Goal: Task Accomplishment & Management: Complete application form

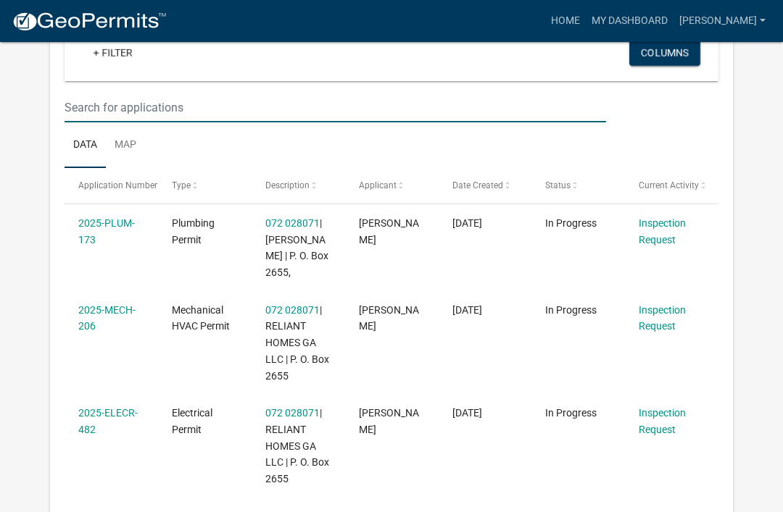
click at [136, 112] on input "text" at bounding box center [335, 108] width 541 height 30
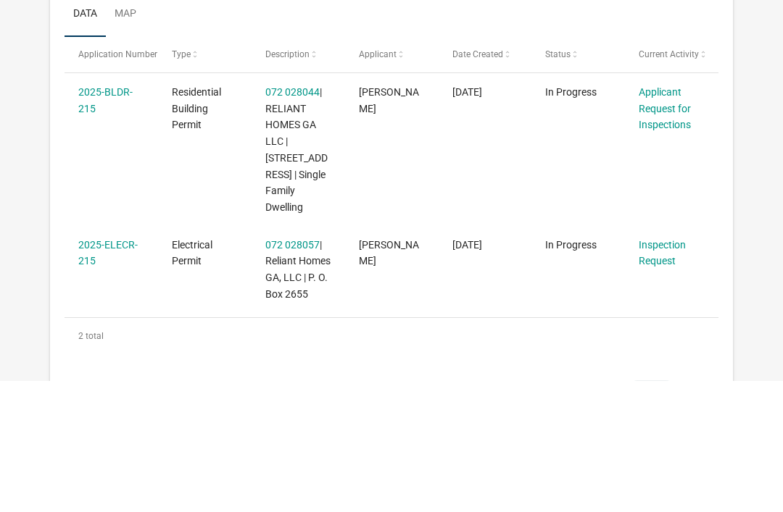
type input "215"
click at [665, 218] on link "Applicant Request for Inspections" at bounding box center [665, 240] width 52 height 45
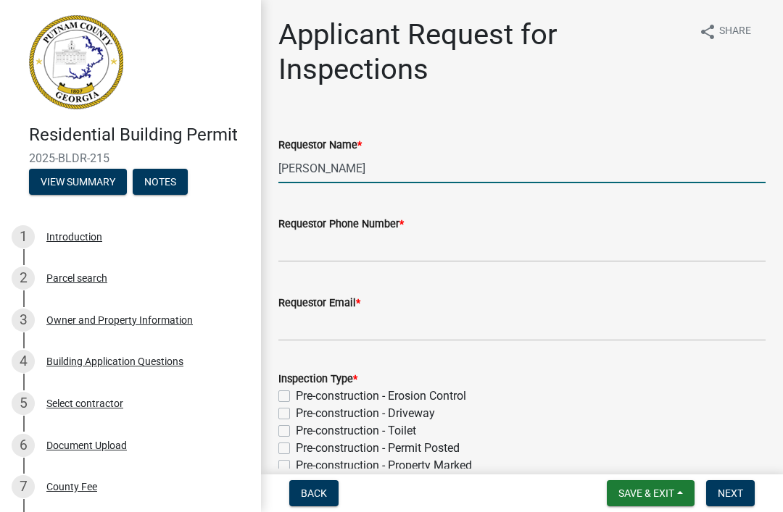
click at [430, 181] on input "[PERSON_NAME]" at bounding box center [521, 169] width 487 height 30
type input "M"
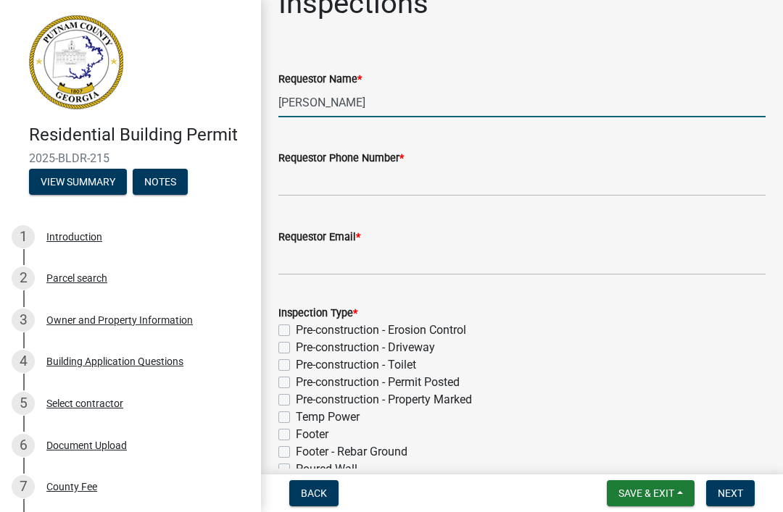
scroll to position [99, 0]
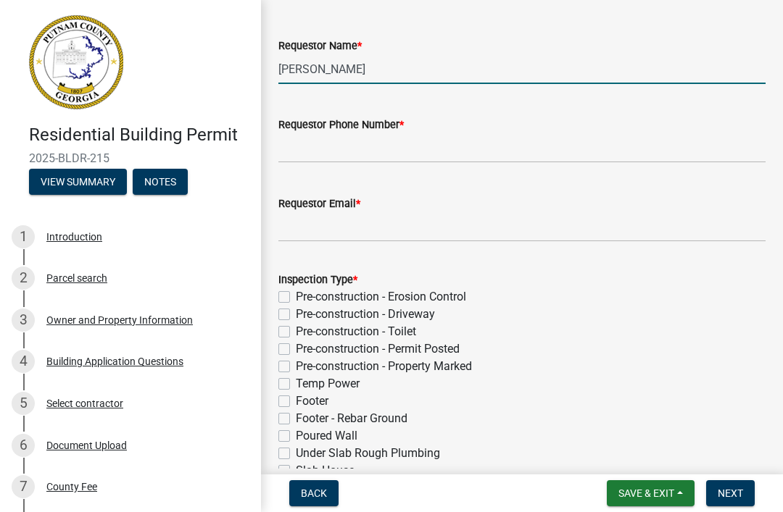
type input "[PERSON_NAME]"
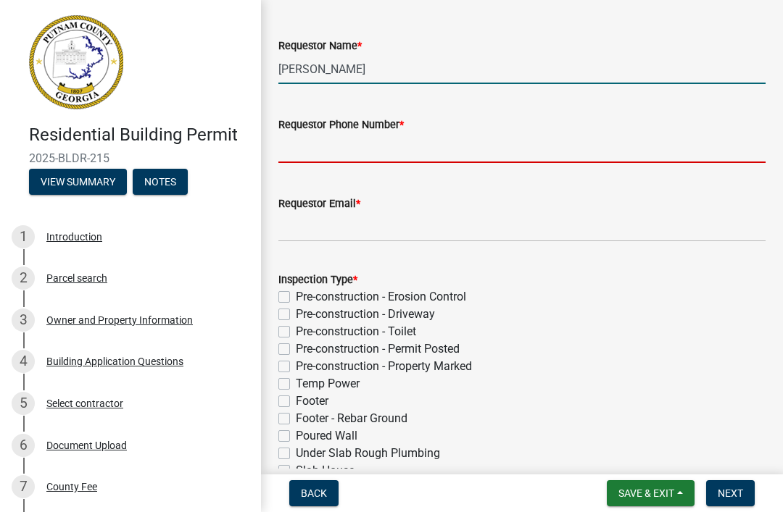
click at [470, 153] on input "Requestor Phone Number *" at bounding box center [521, 148] width 487 height 30
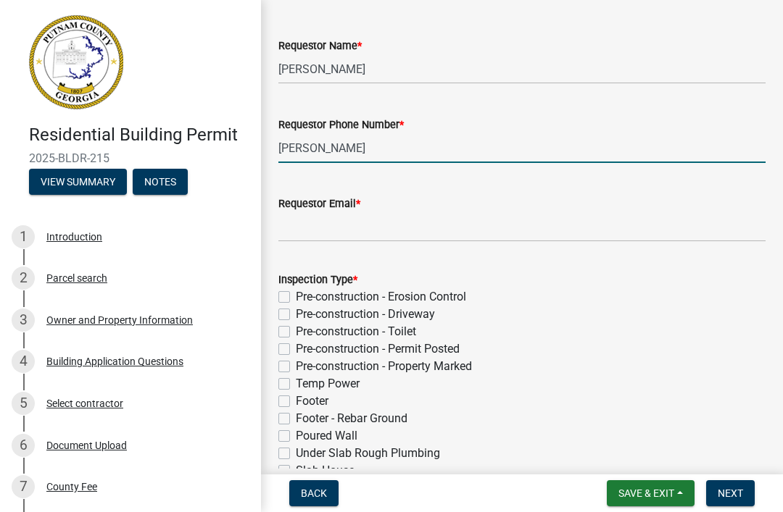
type input "J"
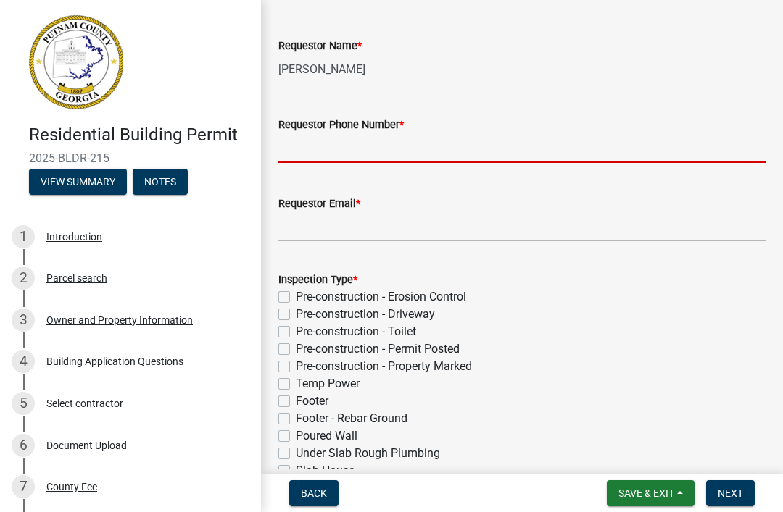
type input "1"
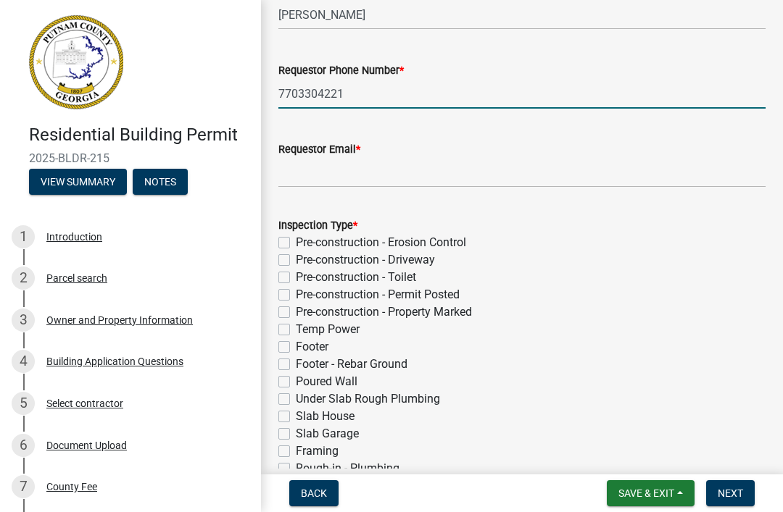
scroll to position [153, 0]
type input "7703304221"
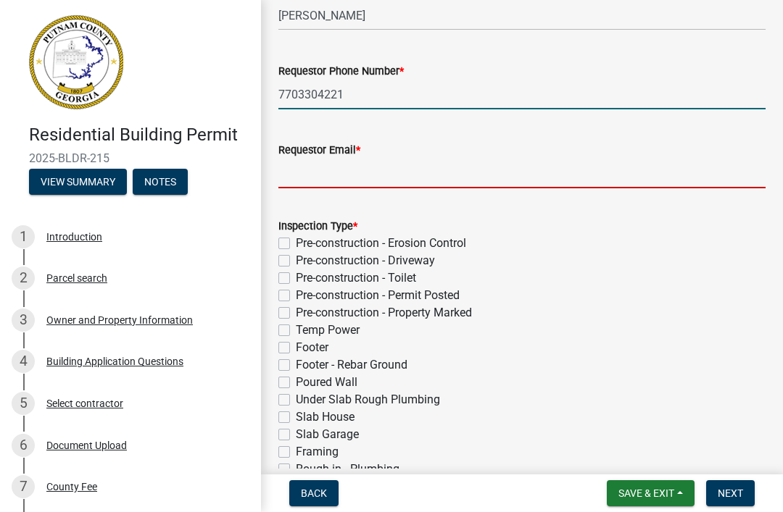
click at [571, 163] on input "Requestor Email *" at bounding box center [521, 174] width 487 height 30
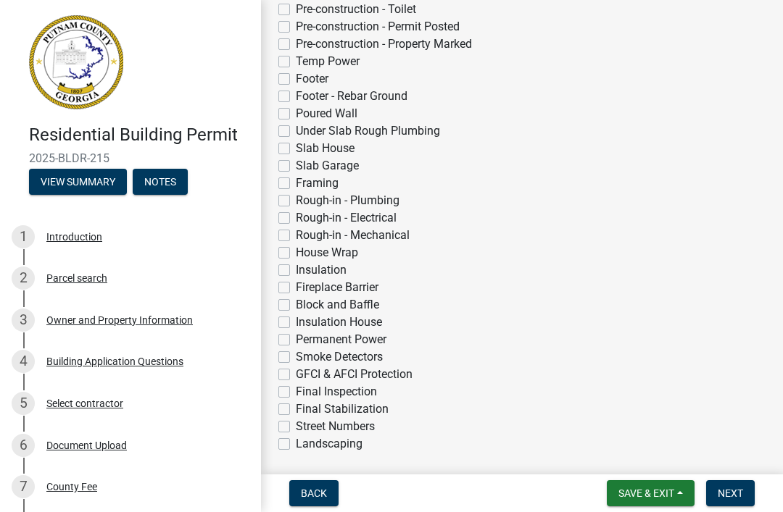
scroll to position [436, 0]
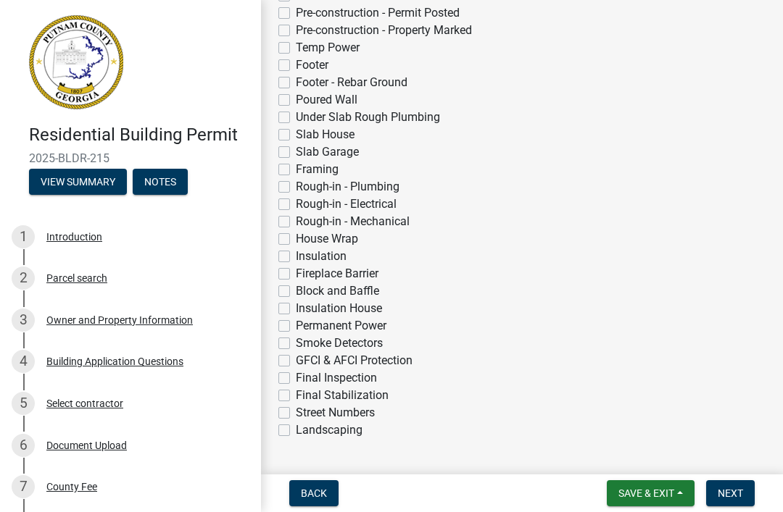
type input "[EMAIL_ADDRESS][DOMAIN_NAME]"
click at [402, 117] on label "Under Slab Rough Plumbing" at bounding box center [368, 117] width 144 height 17
click at [305, 117] on input "Under Slab Rough Plumbing" at bounding box center [300, 113] width 9 height 9
checkbox input "true"
checkbox input "false"
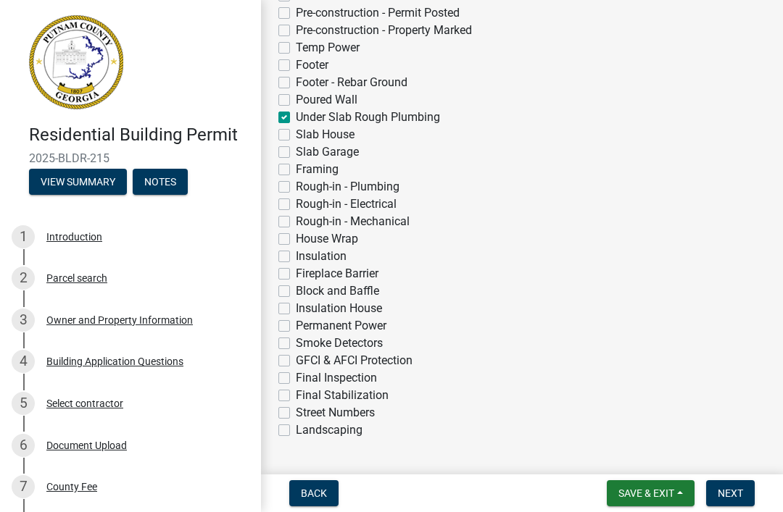
checkbox input "false"
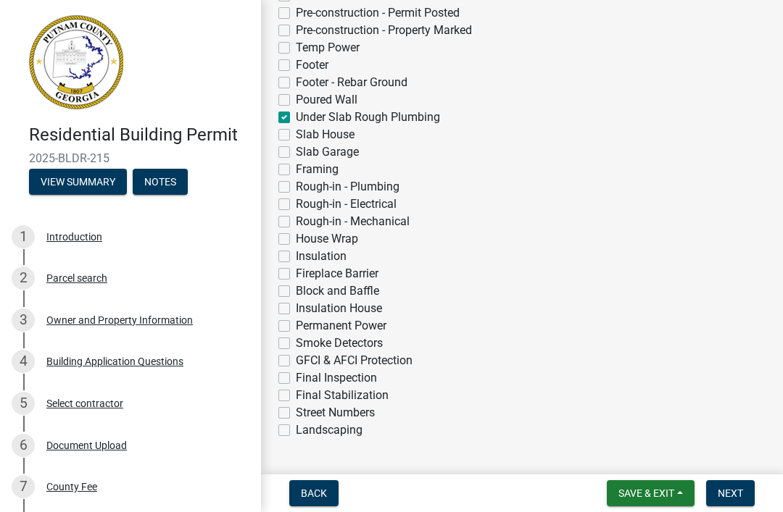
checkbox input "false"
checkbox input "true"
checkbox input "false"
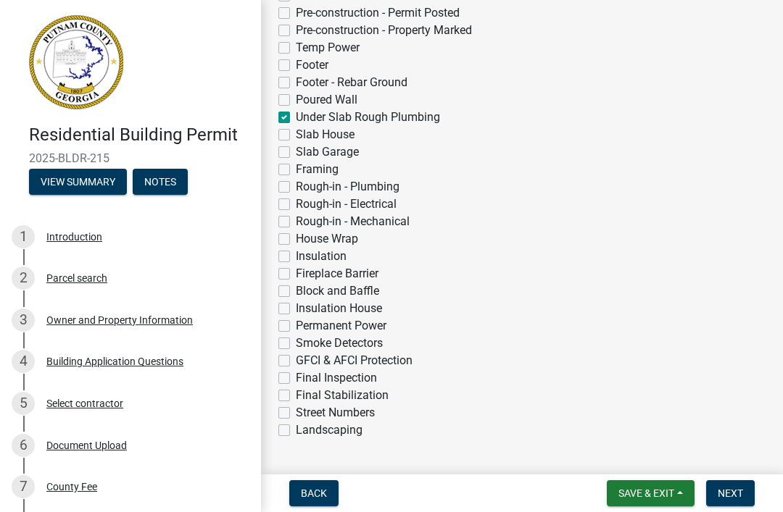
checkbox input "false"
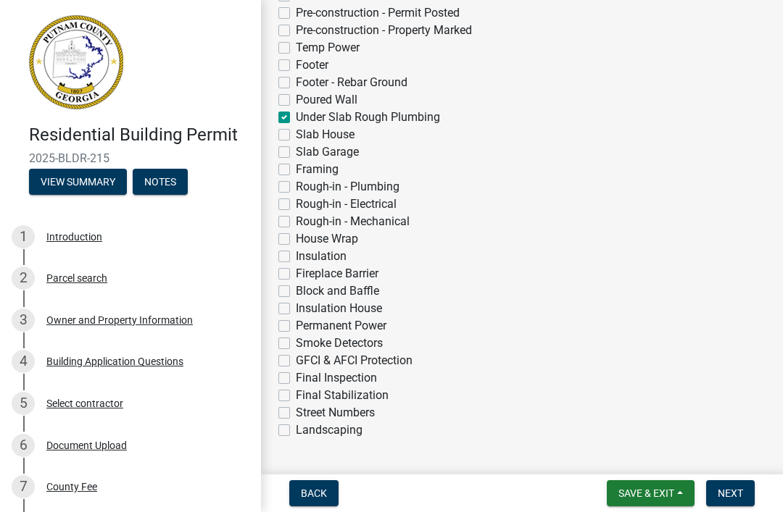
checkbox input "false"
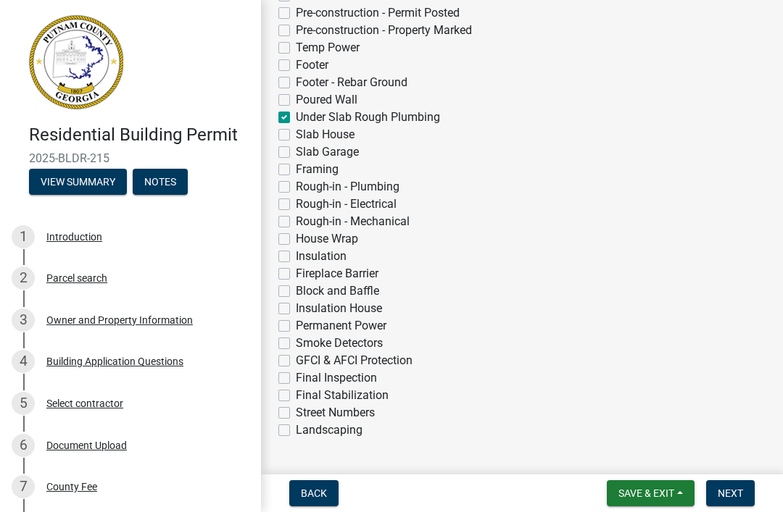
checkbox input "false"
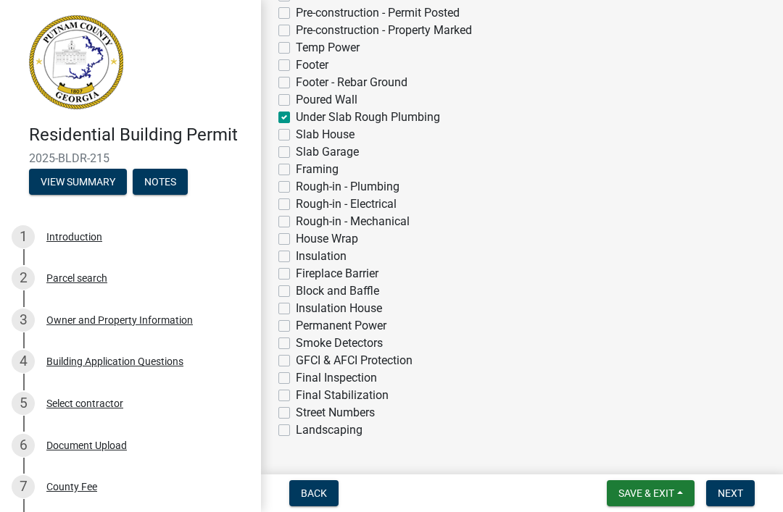
checkbox input "false"
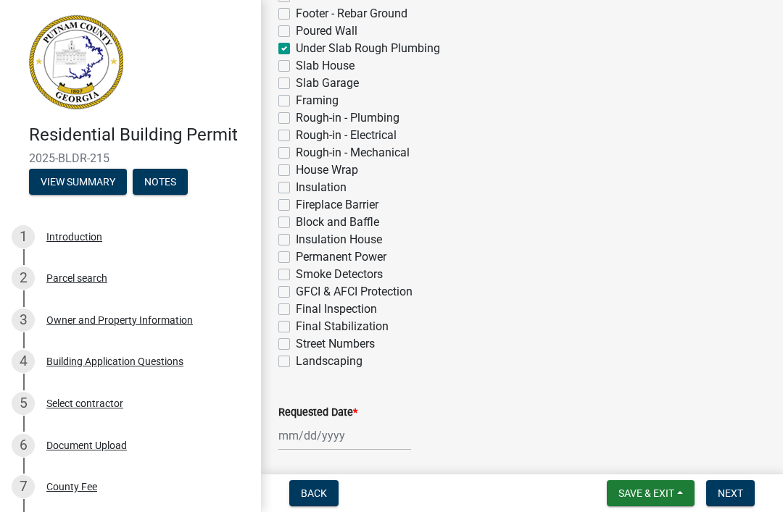
scroll to position [516, 0]
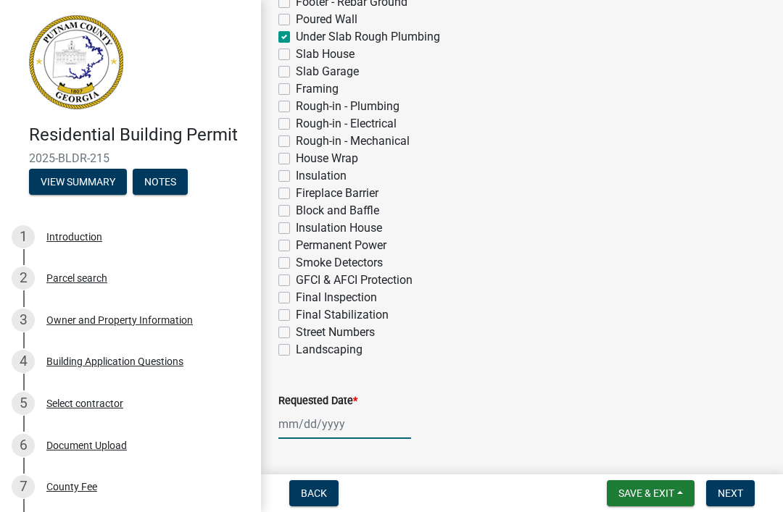
click at [324, 437] on div at bounding box center [344, 425] width 133 height 30
select select "9"
select select "2025"
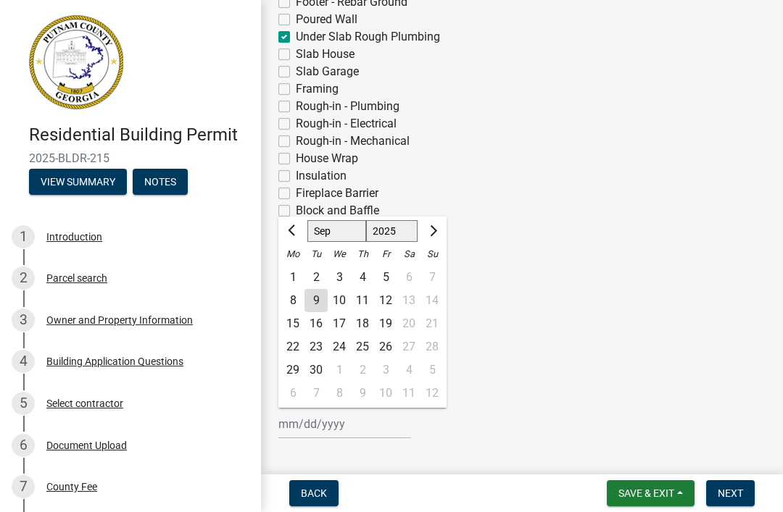
click at [350, 288] on div "3" at bounding box center [339, 277] width 23 height 23
type input "[DATE]"
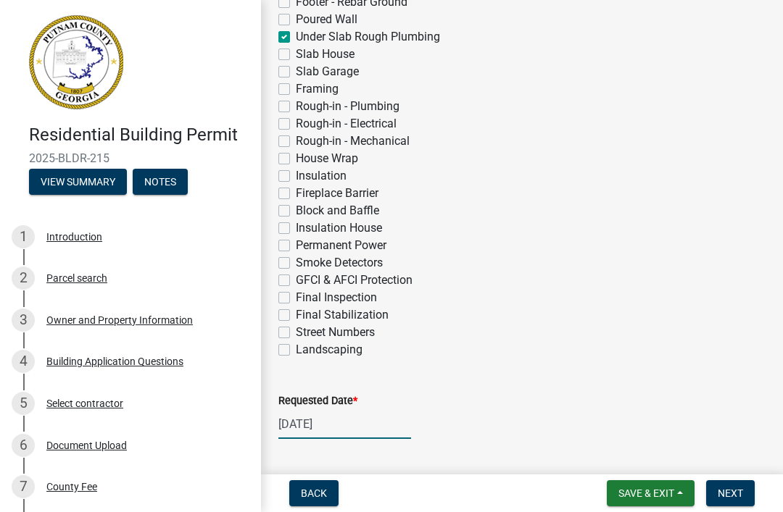
click at [340, 418] on div "[DATE]" at bounding box center [344, 425] width 133 height 30
select select "9"
select select "2025"
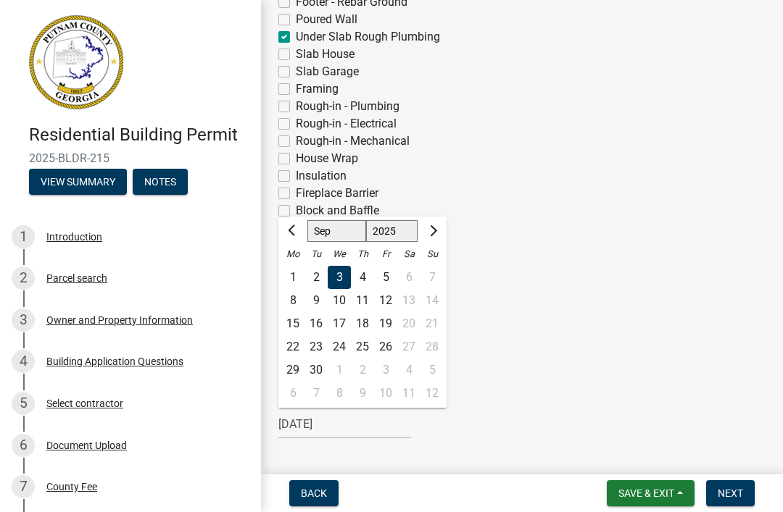
click at [347, 302] on div "10" at bounding box center [339, 300] width 23 height 23
type input "[DATE]"
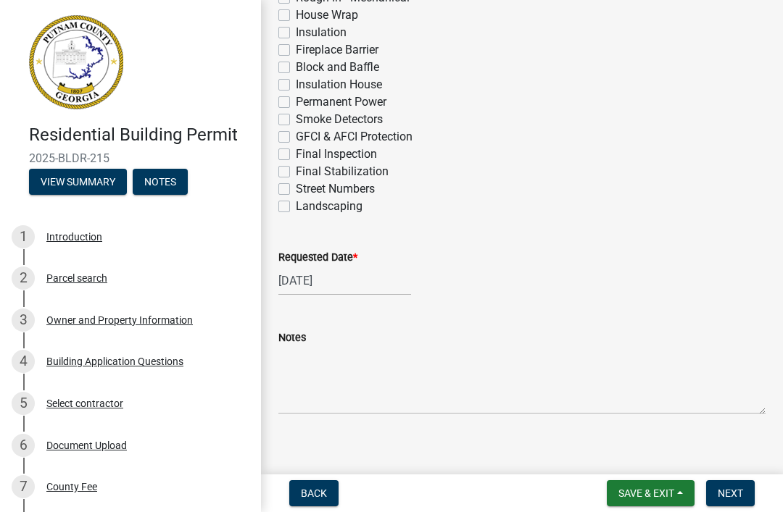
scroll to position [661, 0]
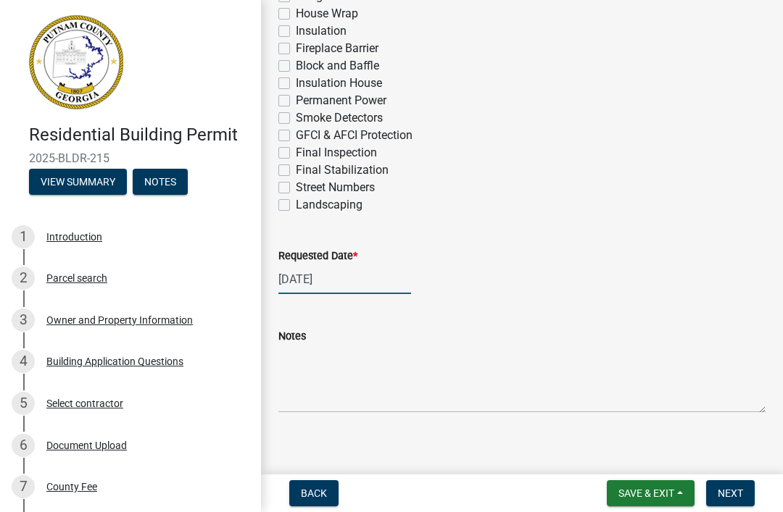
click at [360, 270] on div "[DATE]" at bounding box center [344, 280] width 133 height 30
select select "9"
select select "2025"
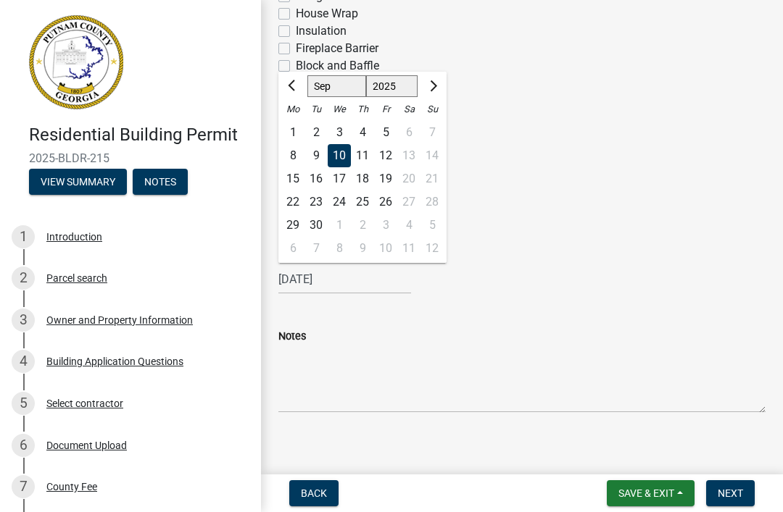
click at [339, 153] on div "10" at bounding box center [339, 155] width 23 height 23
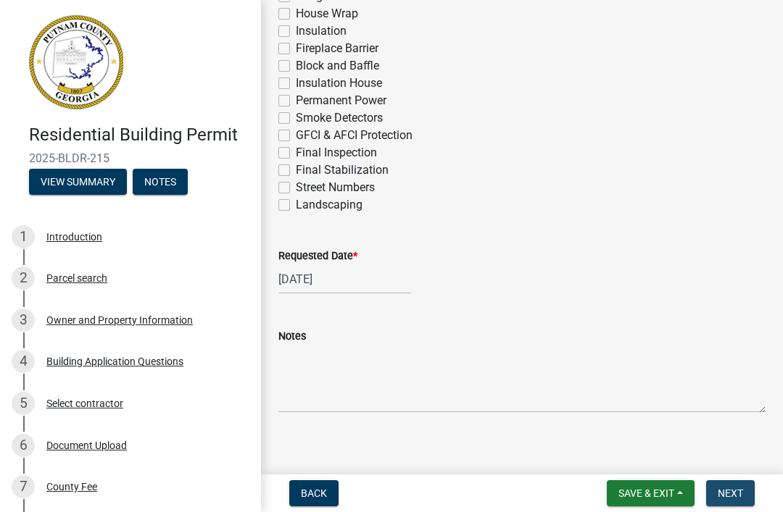
click at [739, 488] on span "Next" at bounding box center [730, 494] width 25 height 12
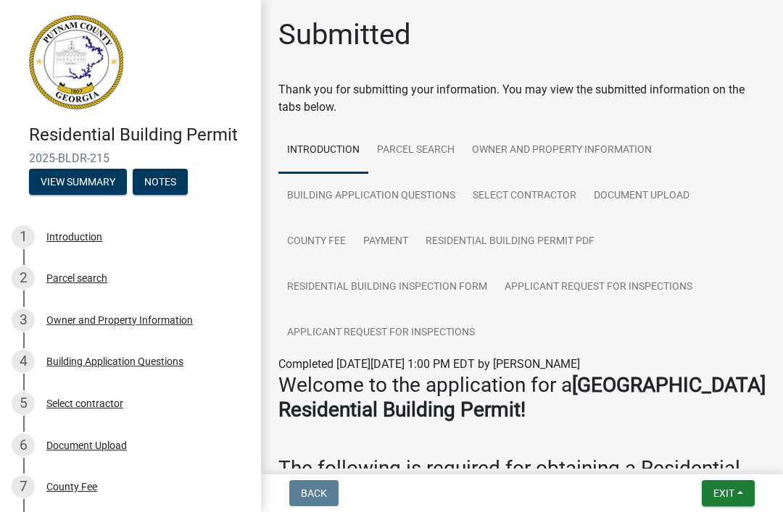
click at [731, 481] on button "Exit" at bounding box center [728, 494] width 53 height 26
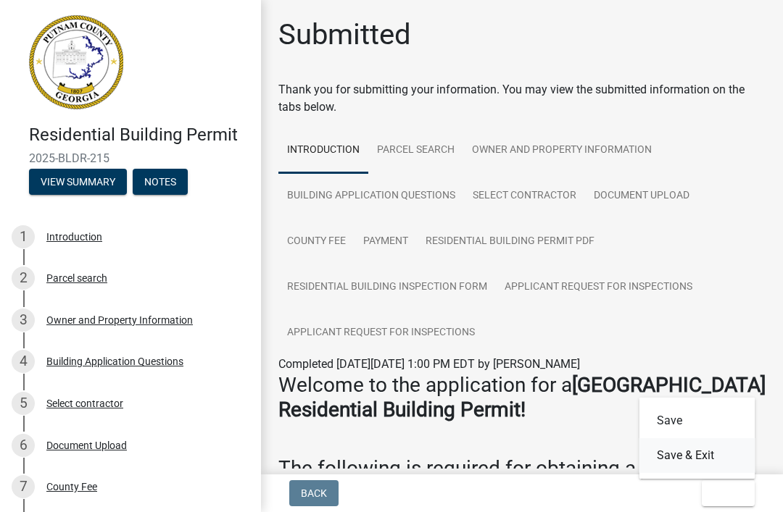
click at [687, 446] on button "Save & Exit" at bounding box center [697, 456] width 116 height 35
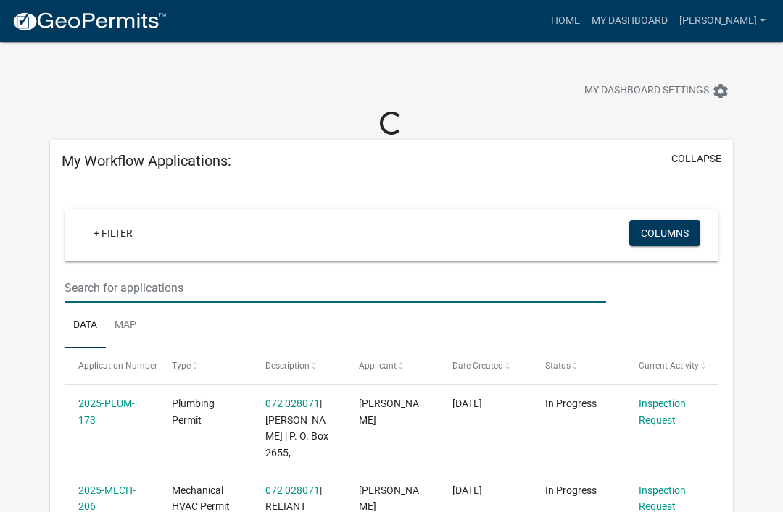
click at [292, 287] on input "text" at bounding box center [335, 288] width 541 height 30
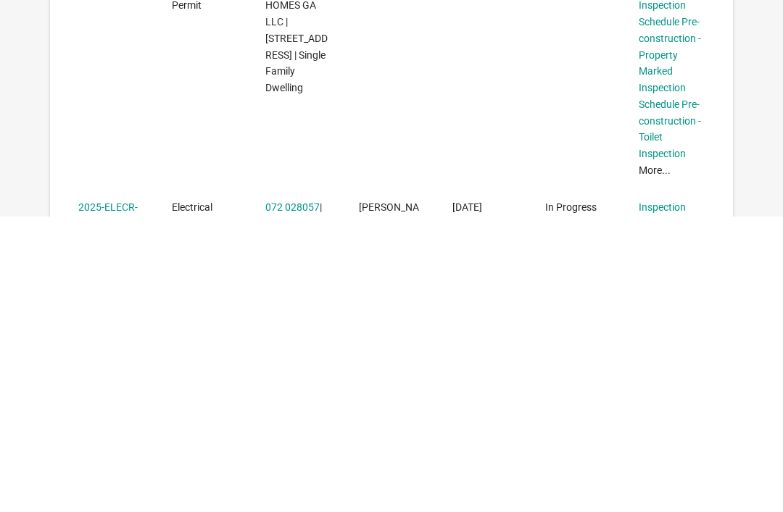
scroll to position [112, 0]
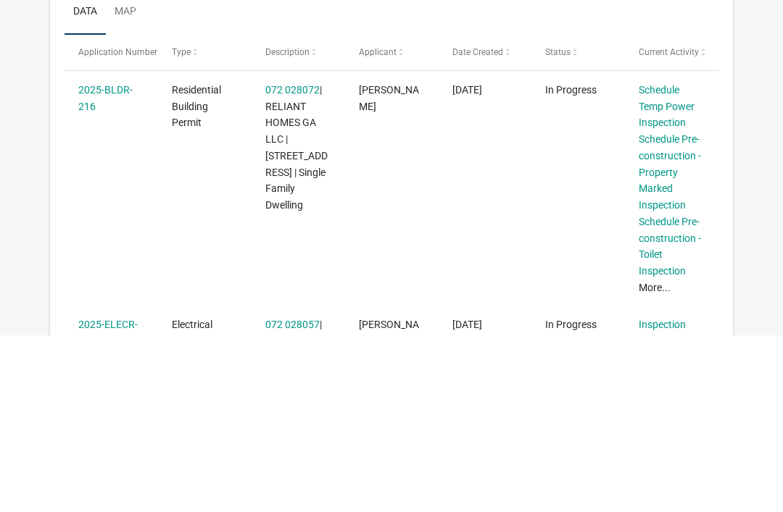
type input "216"
click at [670, 261] on link "Schedule Temp Power Inspection" at bounding box center [667, 283] width 56 height 45
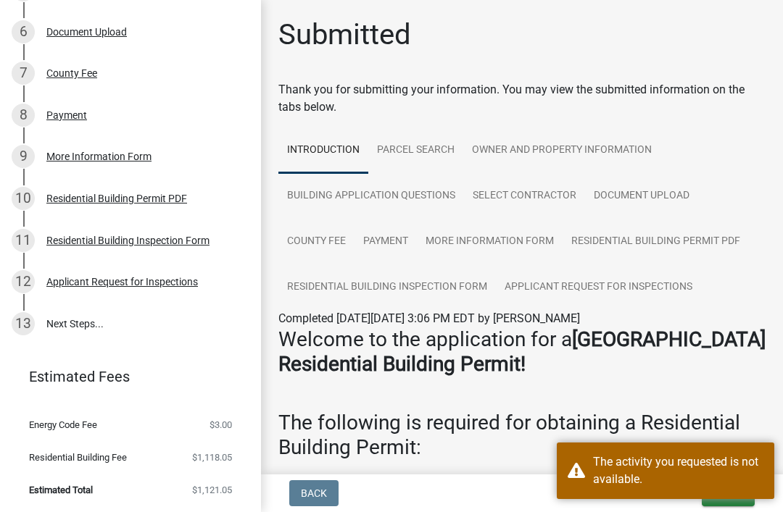
scroll to position [413, 0]
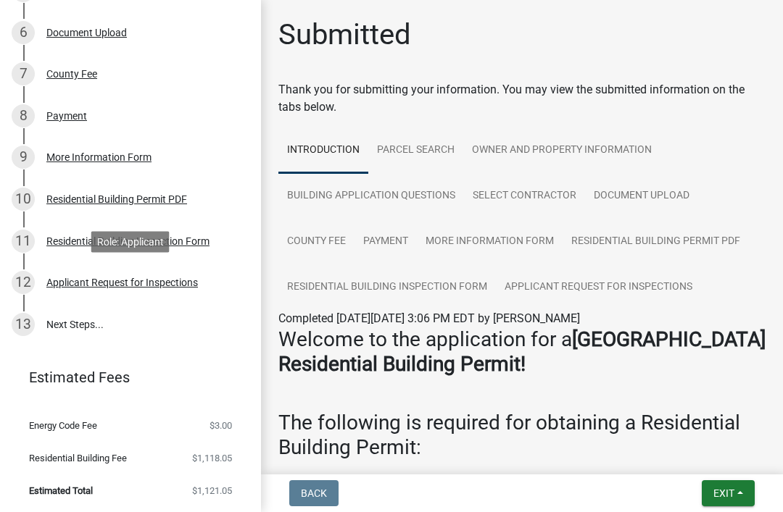
click at [86, 283] on div "Applicant Request for Inspections" at bounding box center [121, 283] width 151 height 10
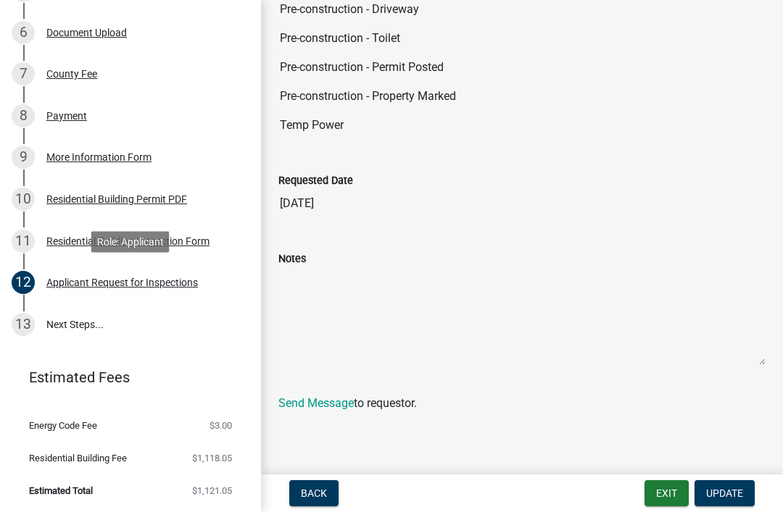
scroll to position [423, 0]
